Goal: Browse casually

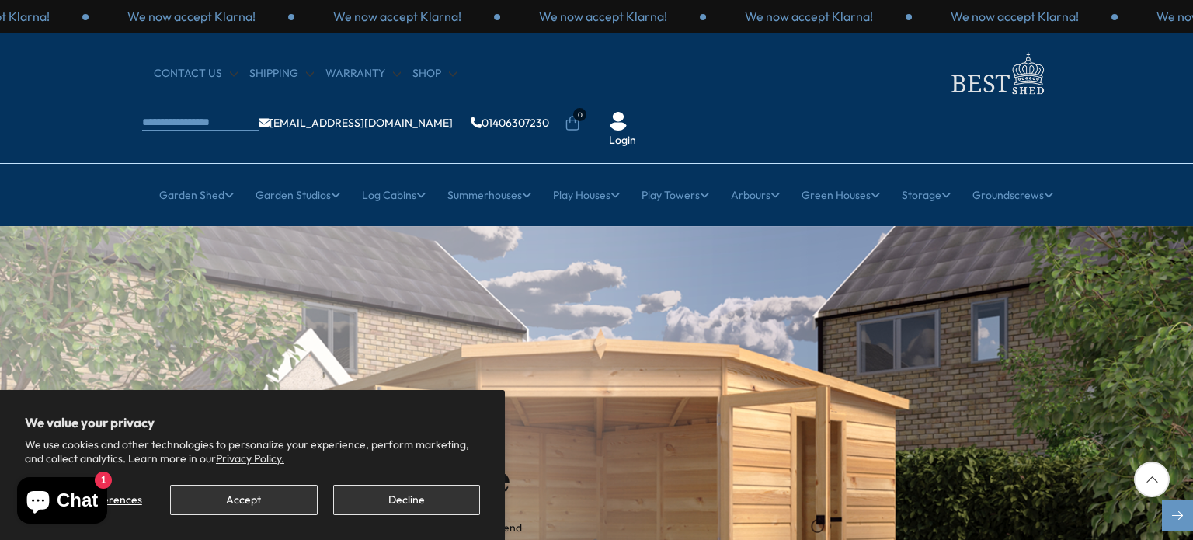
click at [1069, 351] on img "1 / 2" at bounding box center [596, 516] width 1193 height 580
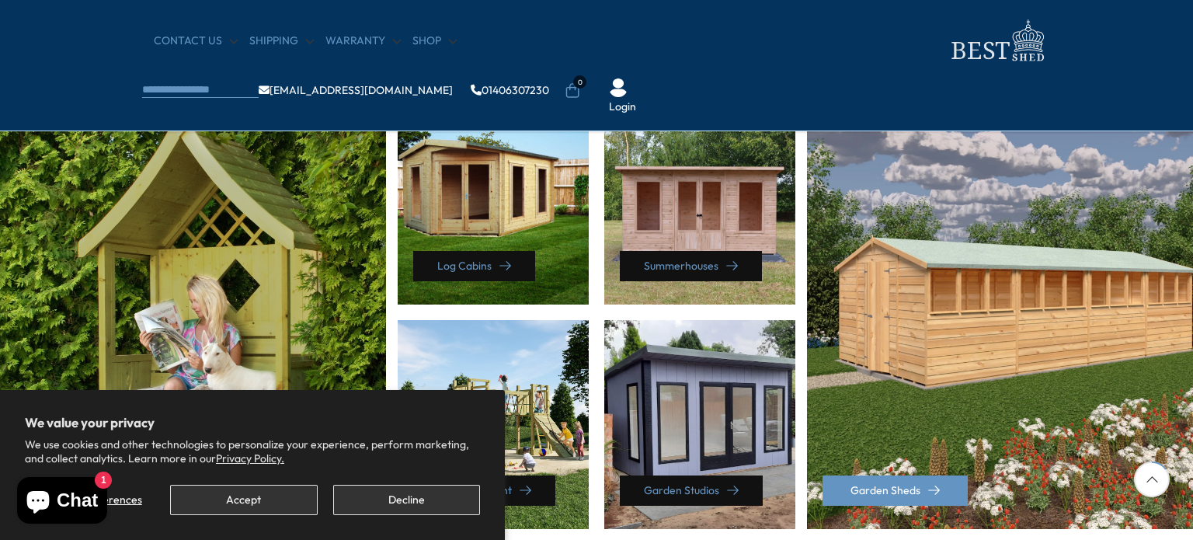
scroll to position [634, 0]
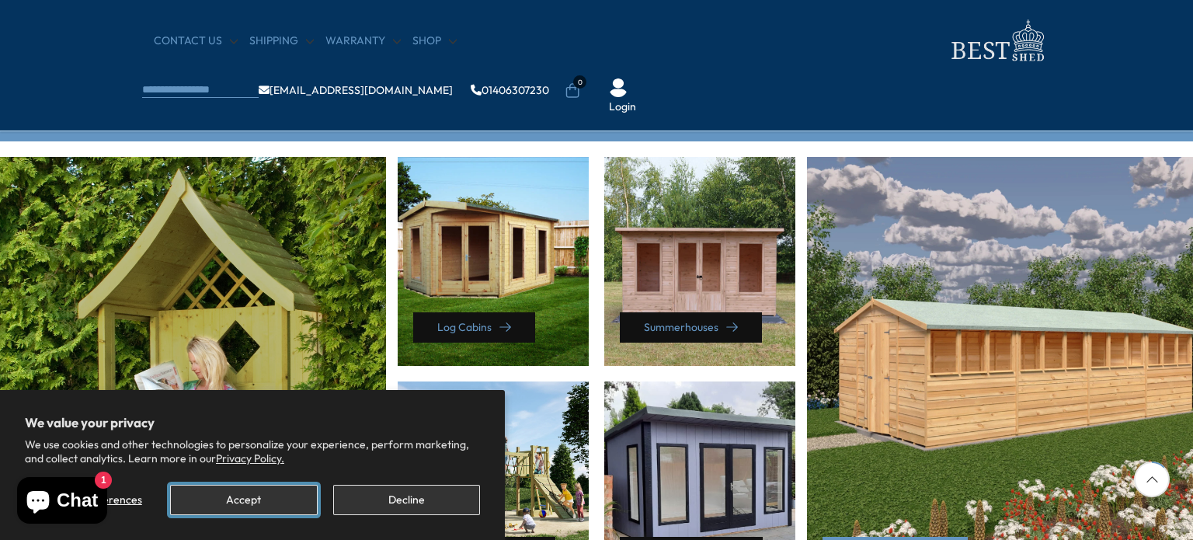
click at [248, 501] on button "Accept" at bounding box center [243, 500] width 147 height 30
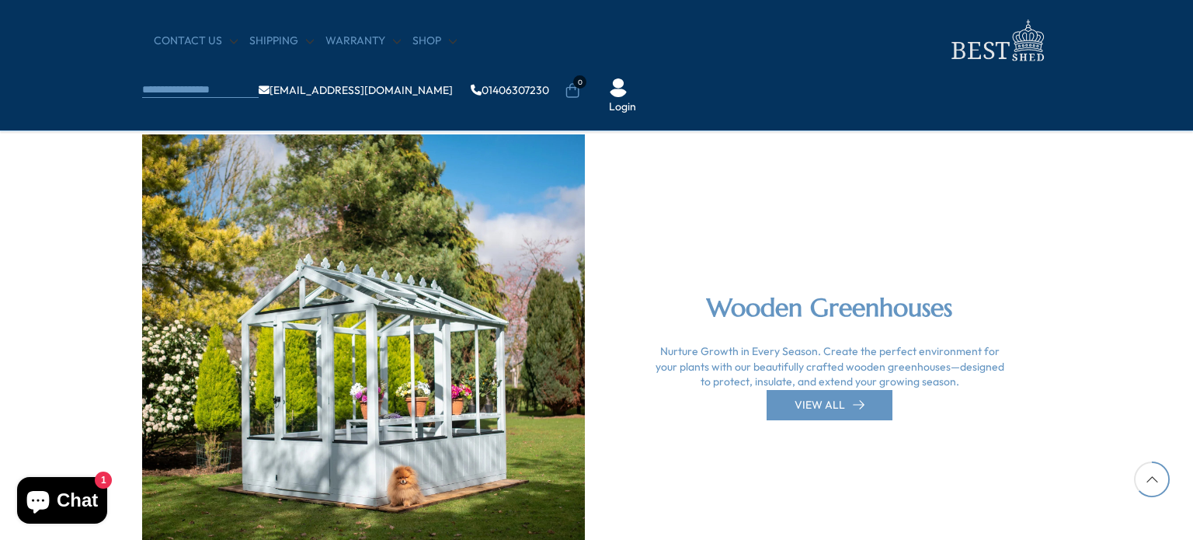
scroll to position [3041, 0]
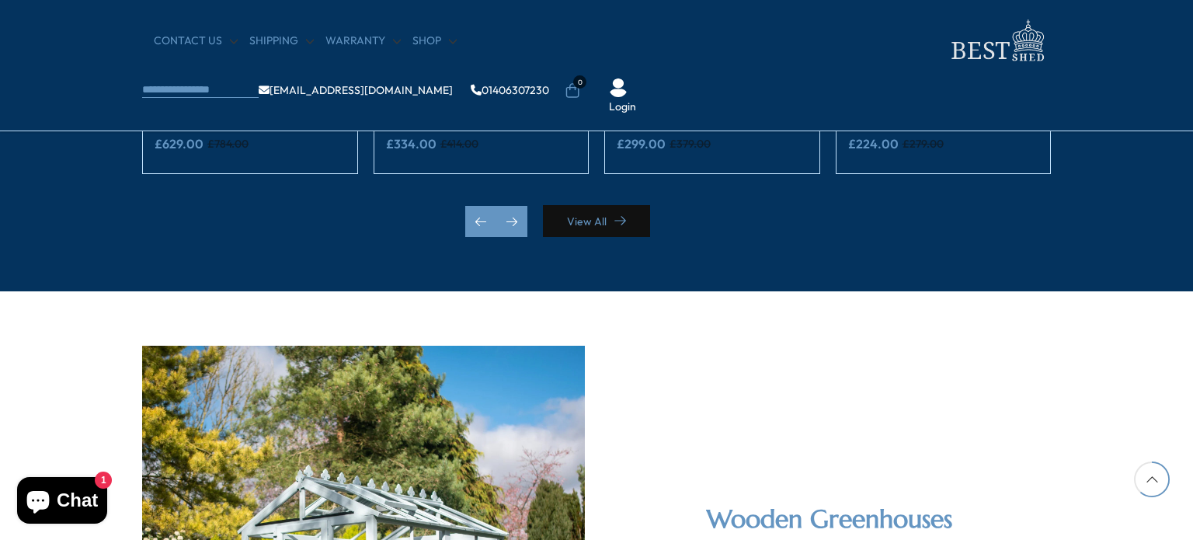
click at [942, 57] on img at bounding box center [996, 41] width 109 height 50
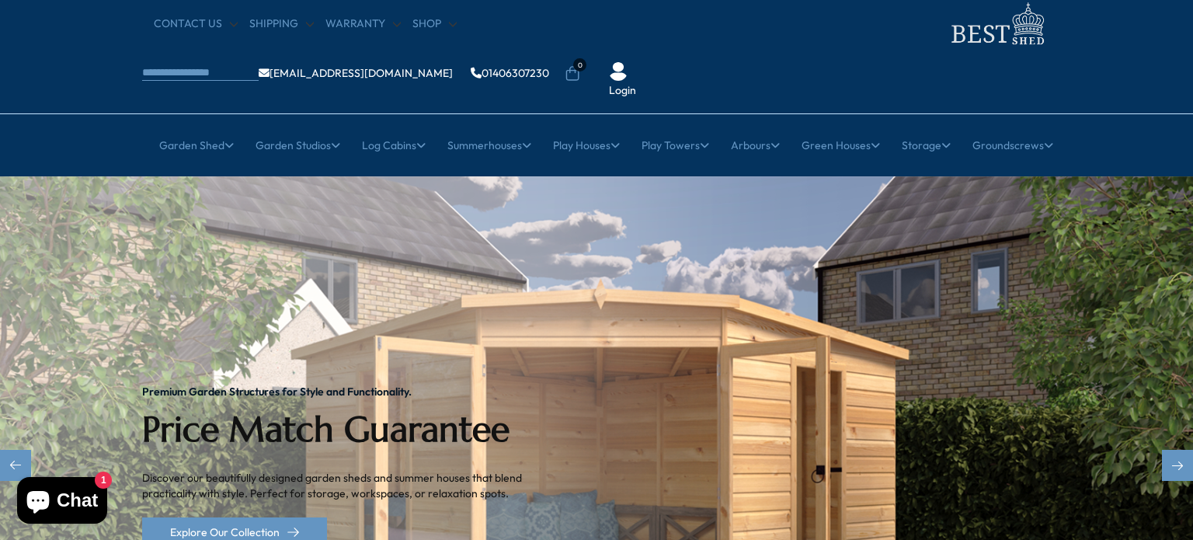
scroll to position [78, 0]
